Goal: Task Accomplishment & Management: Manage account settings

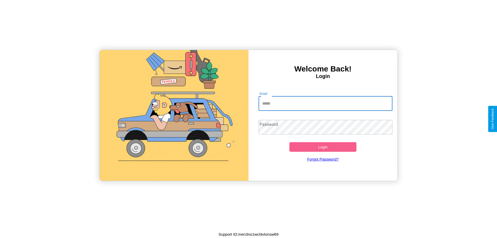
click at [325, 103] on input "Email" at bounding box center [325, 103] width 134 height 14
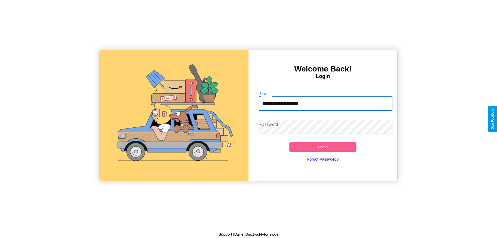
type input "**********"
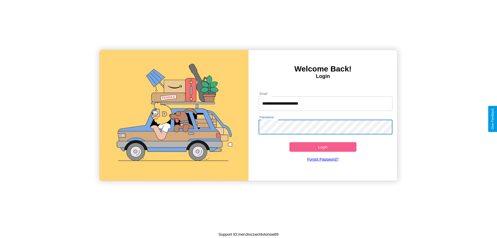
click at [323, 147] on button "Login" at bounding box center [322, 147] width 67 height 10
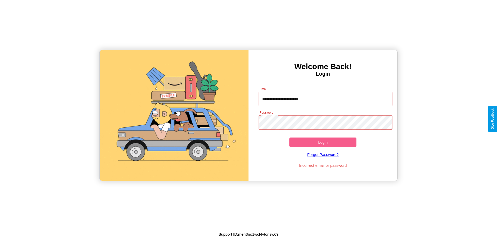
click at [323, 142] on button "Login" at bounding box center [322, 142] width 67 height 10
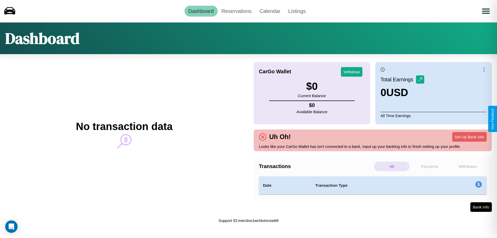
click at [429, 166] on p "Payments" at bounding box center [429, 166] width 35 height 10
click at [467, 166] on p "Withdraws" at bounding box center [467, 166] width 35 height 10
click at [429, 166] on p "Payments" at bounding box center [429, 166] width 35 height 10
click at [236, 11] on link "Reservations" at bounding box center [237, 11] width 38 height 11
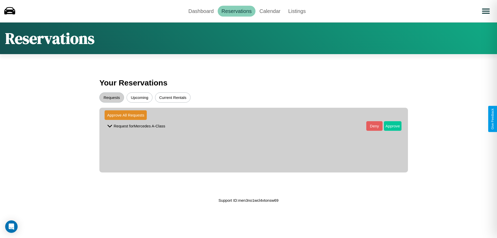
click at [389, 126] on button "Approve" at bounding box center [393, 126] width 18 height 10
